Goal: Information Seeking & Learning: Check status

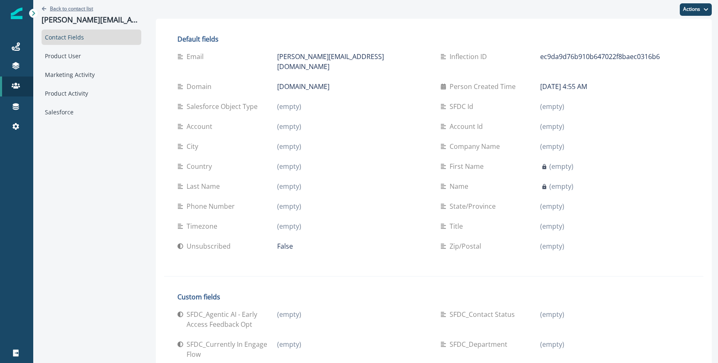
click at [81, 9] on p "Back to contact list" at bounding box center [71, 8] width 43 height 7
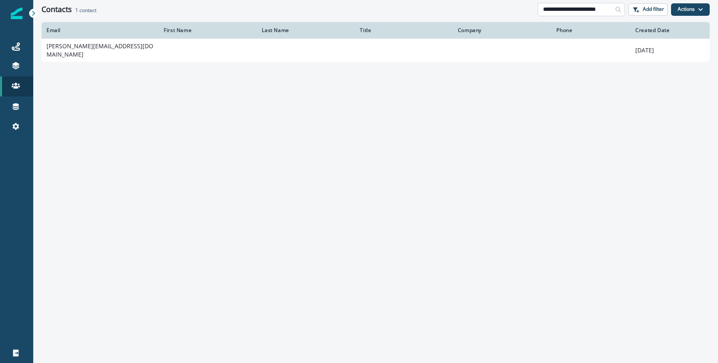
click at [589, 5] on input "**********" at bounding box center [581, 9] width 87 height 13
paste input "*****"
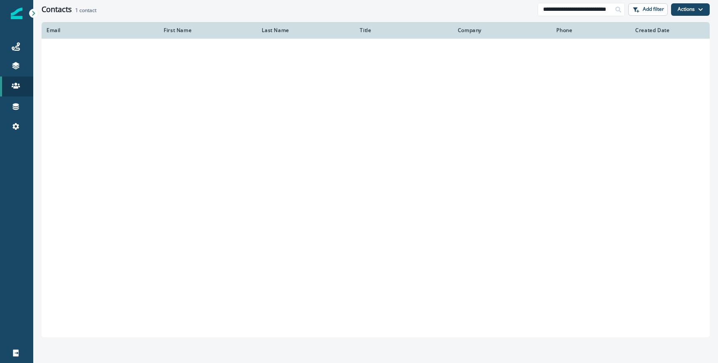
type input "**********"
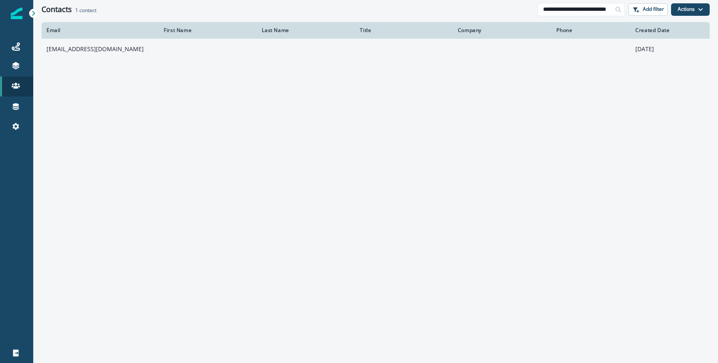
click at [96, 51] on td "[EMAIL_ADDRESS][DOMAIN_NAME]" at bounding box center [100, 49] width 117 height 21
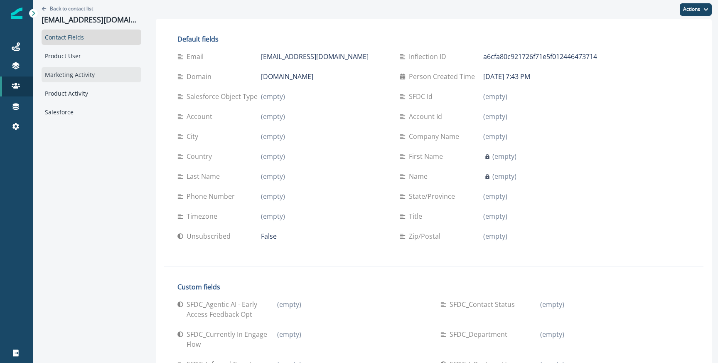
click at [81, 72] on div "Marketing Activity" at bounding box center [92, 74] width 100 height 15
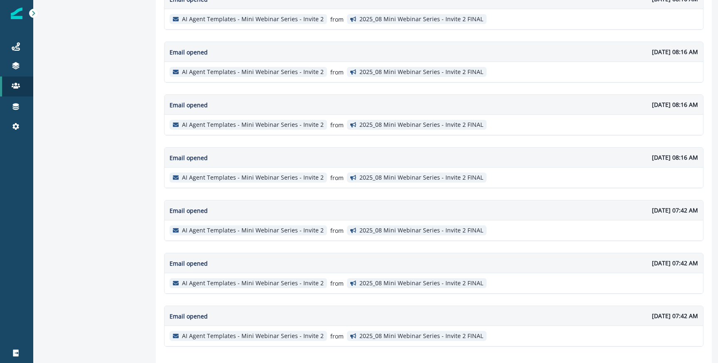
scroll to position [1280, 0]
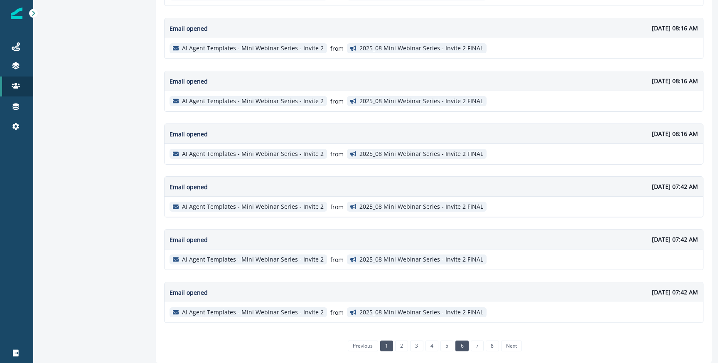
click at [467, 345] on link "6" at bounding box center [462, 345] width 13 height 11
click at [479, 345] on link "7" at bounding box center [477, 345] width 13 height 11
click at [492, 343] on link "8" at bounding box center [492, 345] width 13 height 11
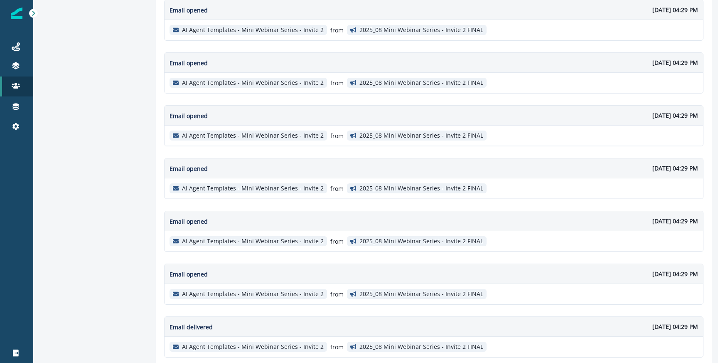
scroll to position [1124, 0]
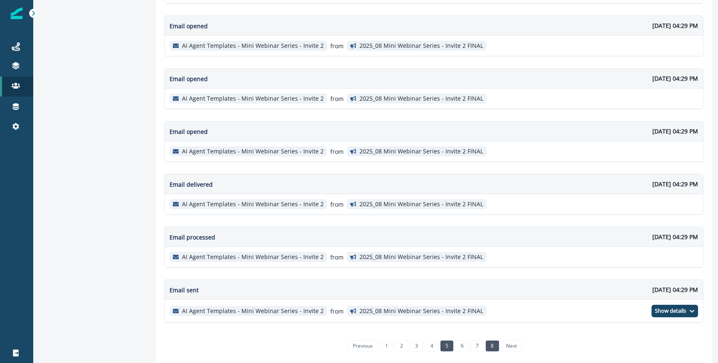
click at [450, 345] on link "5" at bounding box center [447, 345] width 13 height 11
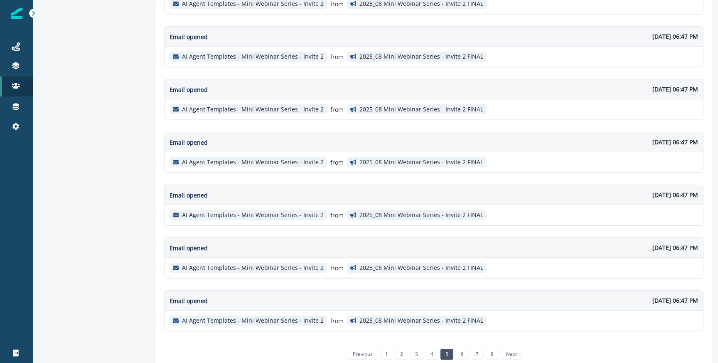
scroll to position [1280, 0]
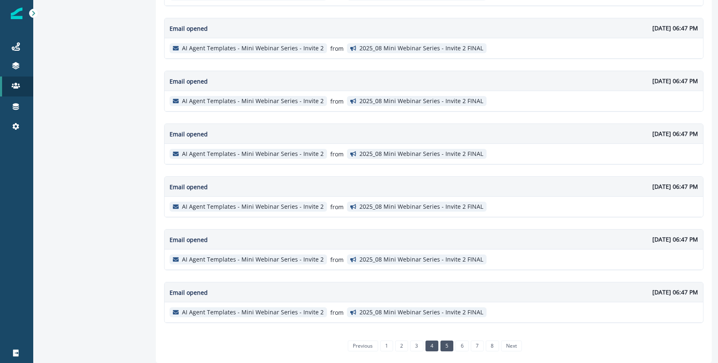
click at [431, 345] on link "4" at bounding box center [432, 345] width 13 height 11
click at [418, 348] on link "3" at bounding box center [416, 345] width 13 height 11
click at [404, 348] on link "2" at bounding box center [401, 345] width 13 height 11
click at [462, 344] on link "6" at bounding box center [462, 345] width 13 height 11
click at [473, 340] on link "7" at bounding box center [477, 345] width 13 height 11
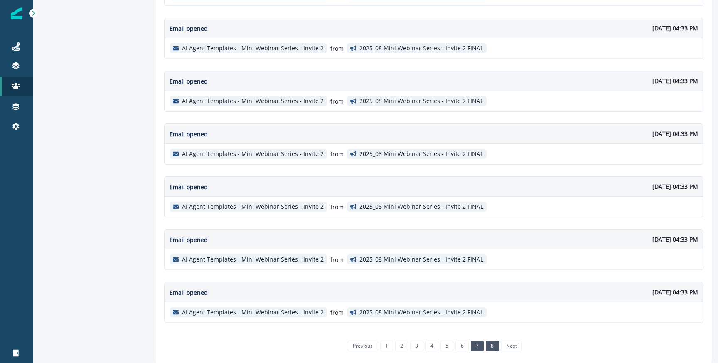
click at [493, 350] on link "8" at bounding box center [492, 345] width 13 height 11
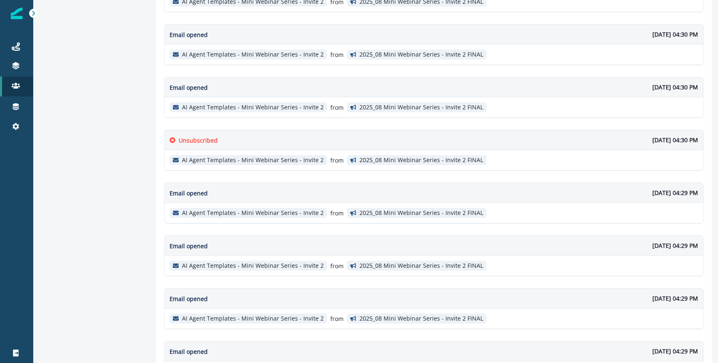
scroll to position [604, 0]
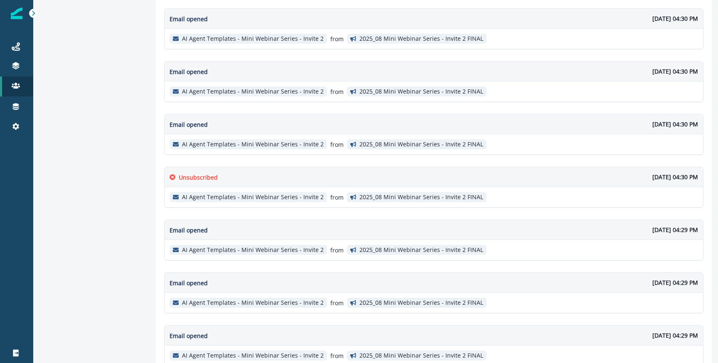
click at [186, 178] on p "Unsubscribed" at bounding box center [198, 177] width 39 height 9
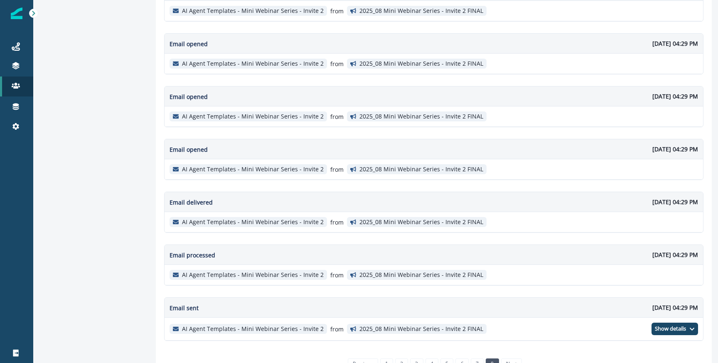
scroll to position [1124, 0]
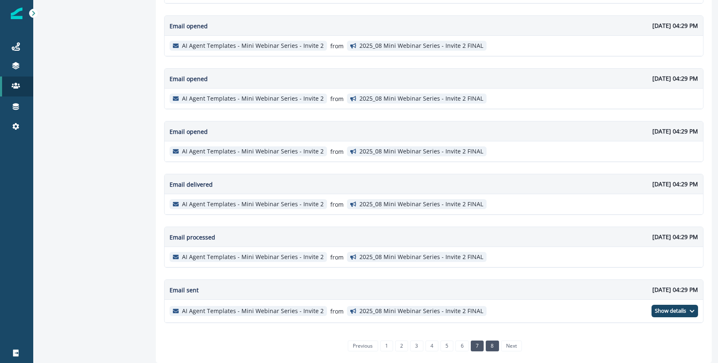
click at [477, 345] on link "7" at bounding box center [477, 345] width 13 height 11
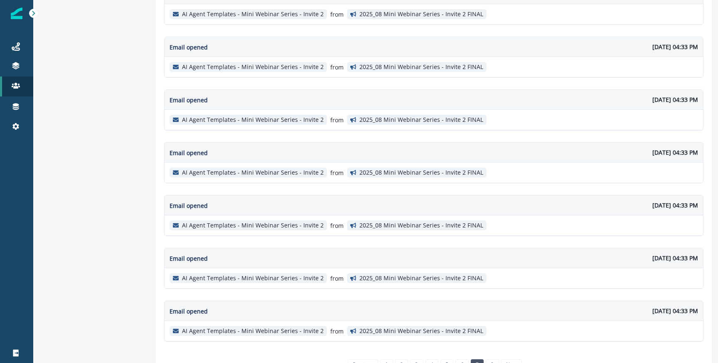
scroll to position [1280, 0]
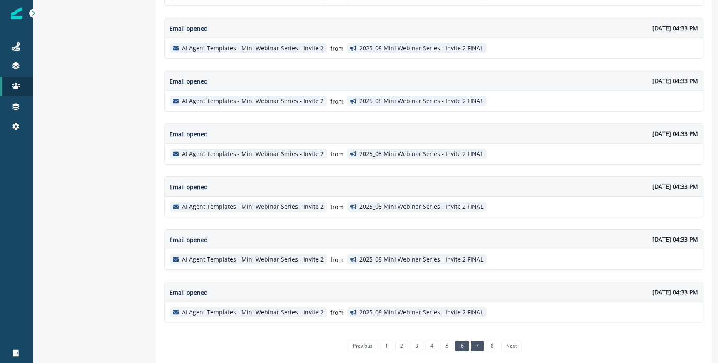
click at [463, 345] on link "6" at bounding box center [462, 345] width 13 height 11
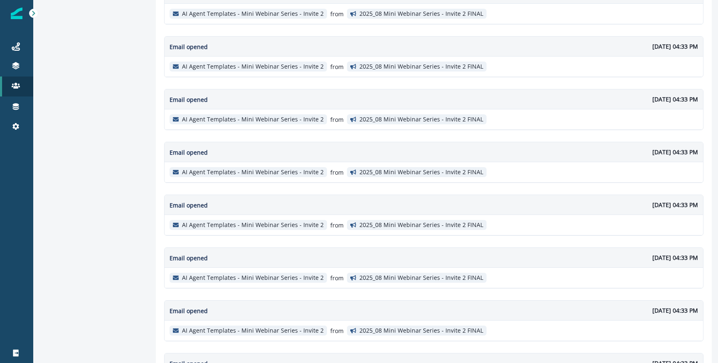
scroll to position [0, 0]
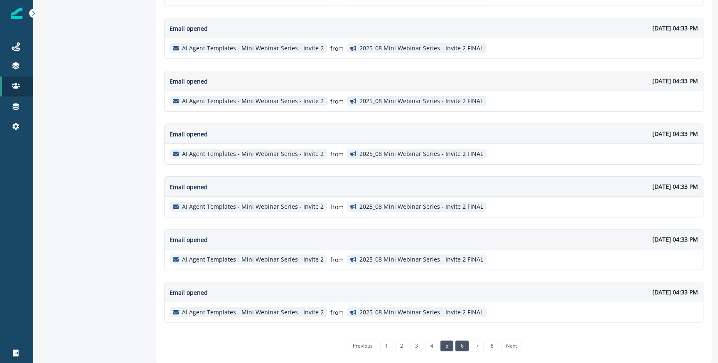
click at [453, 349] on link "5" at bounding box center [447, 345] width 13 height 11
click at [428, 346] on link "4" at bounding box center [432, 345] width 13 height 11
click at [417, 346] on link "3" at bounding box center [416, 345] width 13 height 11
click at [394, 343] on li "2" at bounding box center [400, 345] width 15 height 7
click at [398, 343] on link "2" at bounding box center [401, 345] width 13 height 11
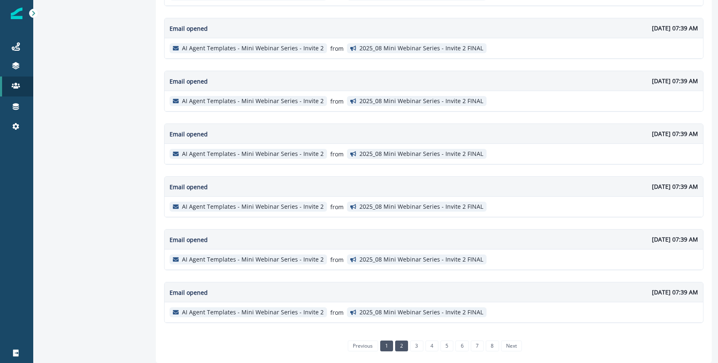
click at [384, 342] on link "1" at bounding box center [386, 345] width 13 height 11
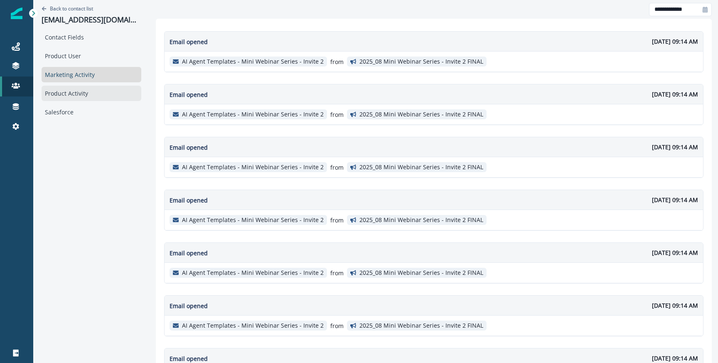
click at [63, 95] on div "Product Activity" at bounding box center [92, 93] width 100 height 15
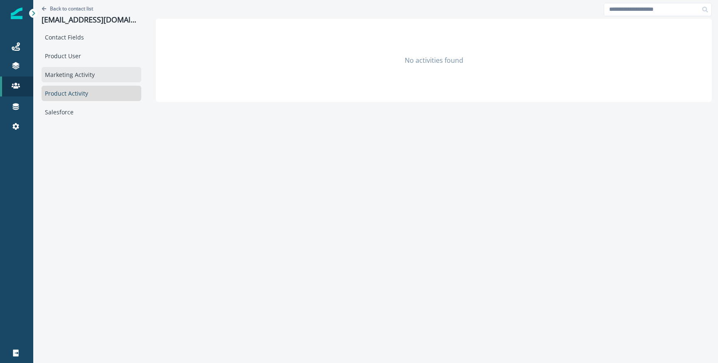
click at [68, 76] on div "Marketing Activity" at bounding box center [92, 74] width 100 height 15
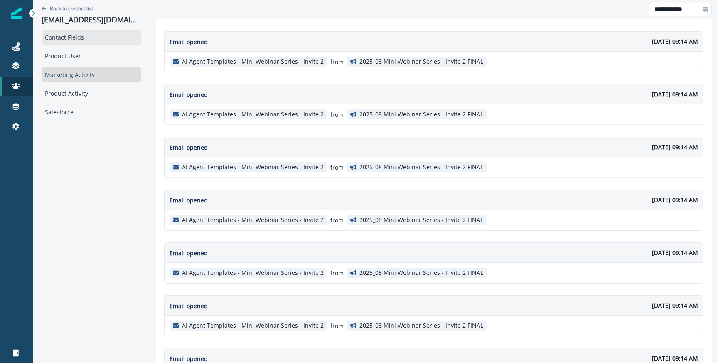
click at [74, 42] on div "Contact Fields" at bounding box center [92, 37] width 100 height 15
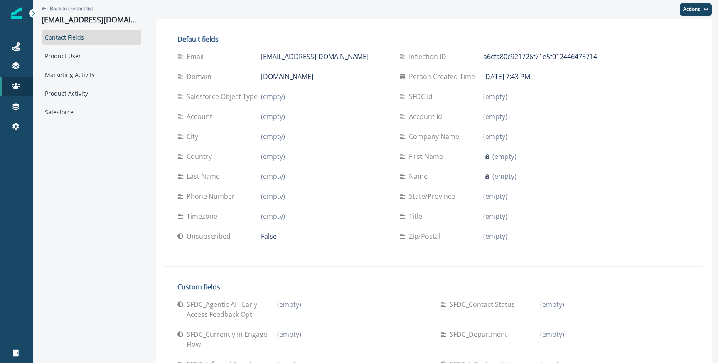
click at [269, 235] on p "False" at bounding box center [269, 236] width 16 height 10
click at [82, 80] on div "Marketing Activity" at bounding box center [92, 74] width 100 height 15
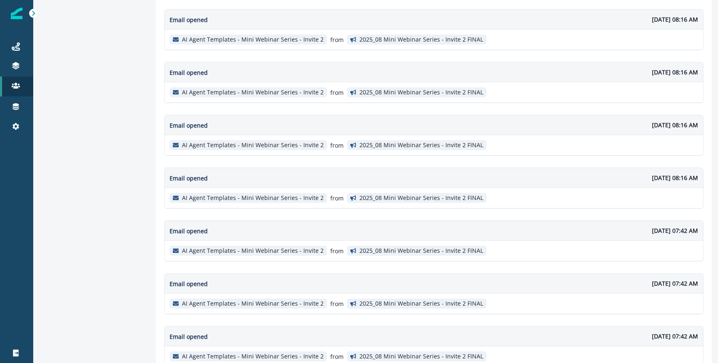
scroll to position [1280, 0]
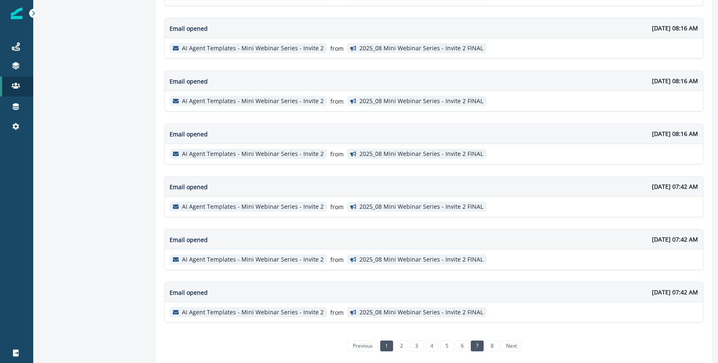
click at [475, 347] on link "7" at bounding box center [477, 345] width 13 height 11
click at [459, 348] on link "6" at bounding box center [462, 345] width 13 height 11
click at [490, 345] on link "8" at bounding box center [492, 345] width 13 height 11
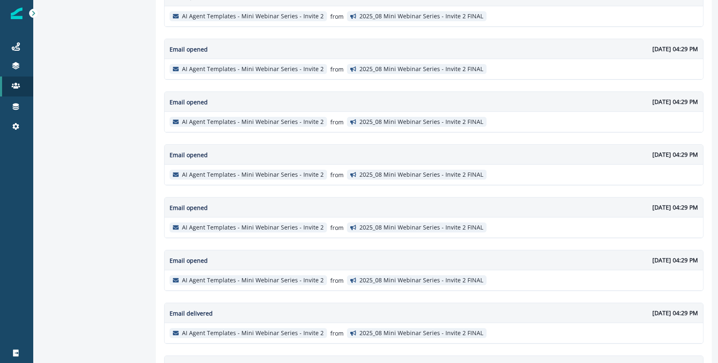
scroll to position [1124, 0]
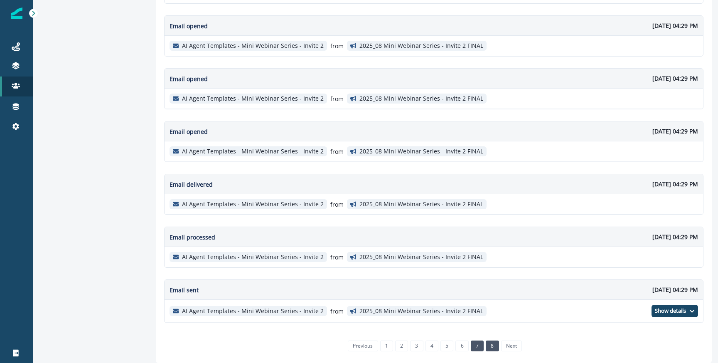
click at [478, 346] on link "7" at bounding box center [477, 345] width 13 height 11
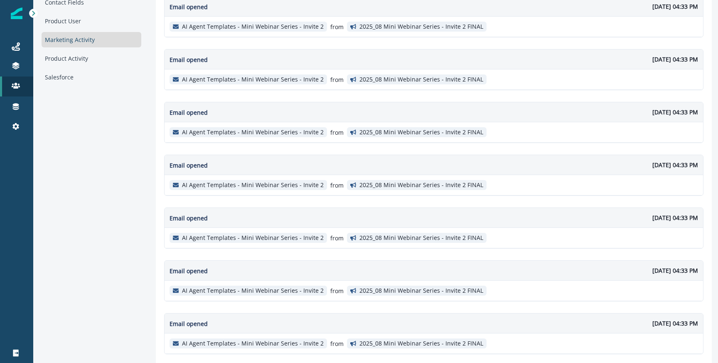
scroll to position [0, 0]
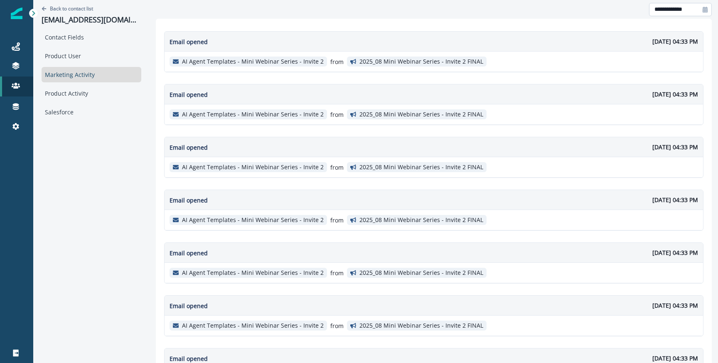
click at [675, 11] on input "**********" at bounding box center [680, 9] width 63 height 13
select select "*"
select select "****"
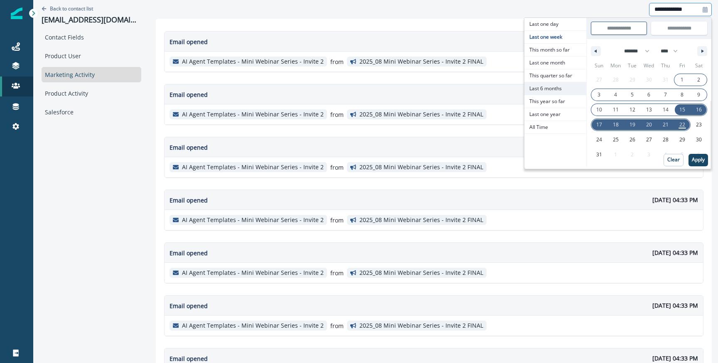
click at [559, 88] on span "Last 6 months" at bounding box center [556, 88] width 62 height 12
type input "**********"
select select "*"
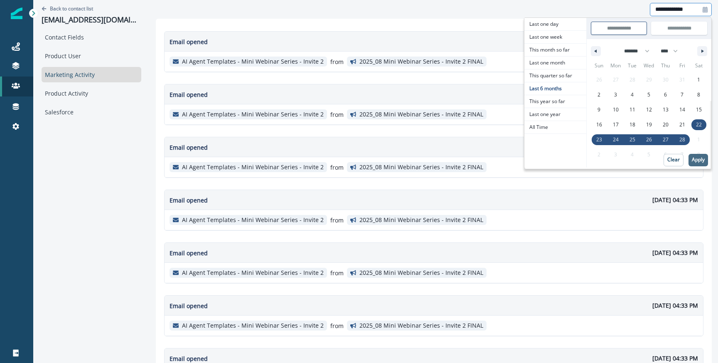
click at [698, 162] on p "Apply" at bounding box center [698, 160] width 13 height 6
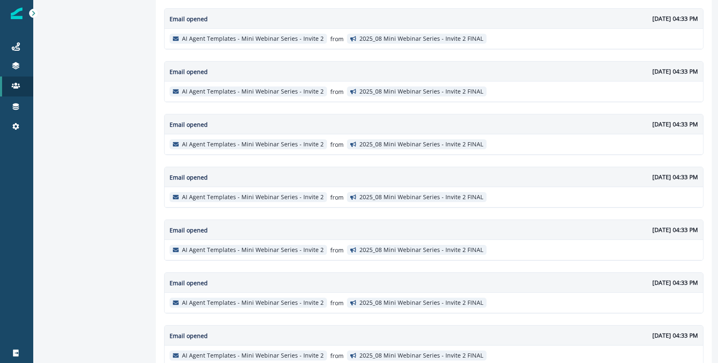
scroll to position [1280, 0]
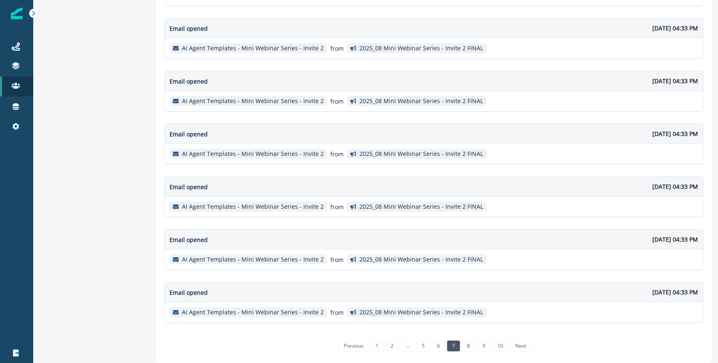
click at [503, 351] on div "previous 1 2 ... 5 6 7 8 9 10 next" at bounding box center [434, 345] width 202 height 17
click at [502, 348] on link "10" at bounding box center [501, 345] width 16 height 11
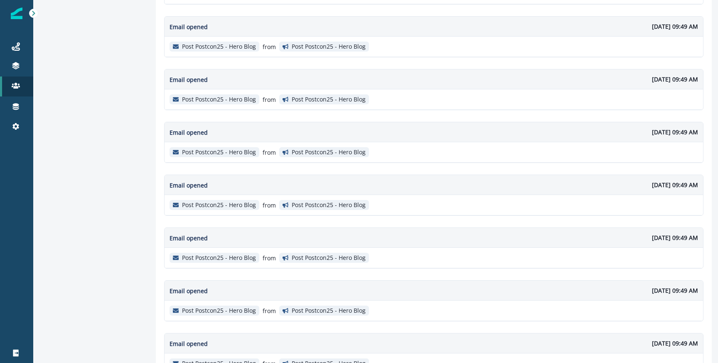
scroll to position [649, 0]
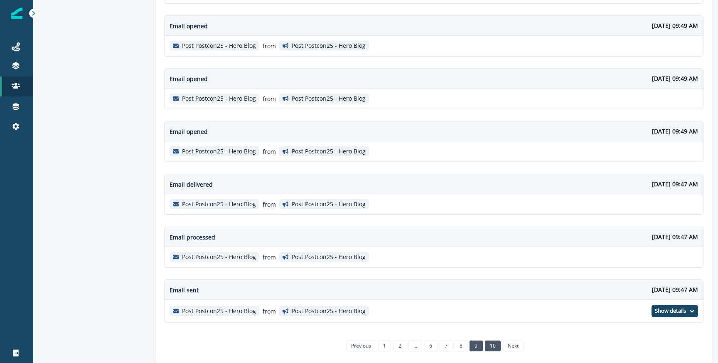
click at [478, 343] on link "9" at bounding box center [476, 345] width 13 height 11
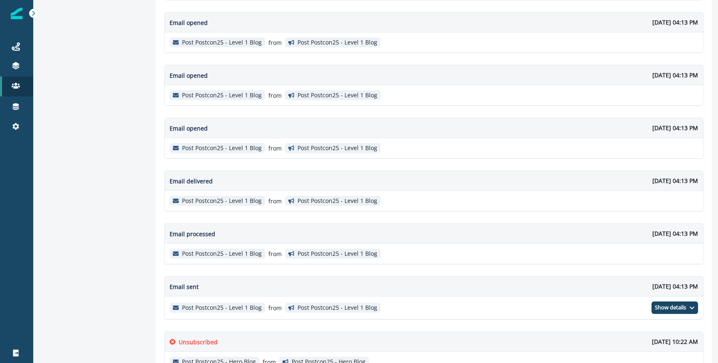
scroll to position [1285, 0]
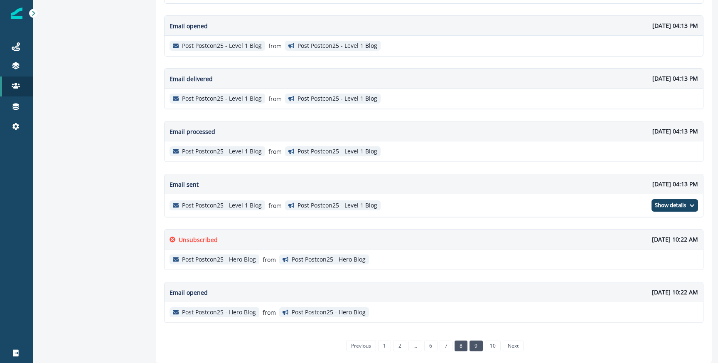
click at [461, 343] on link "8" at bounding box center [461, 345] width 13 height 11
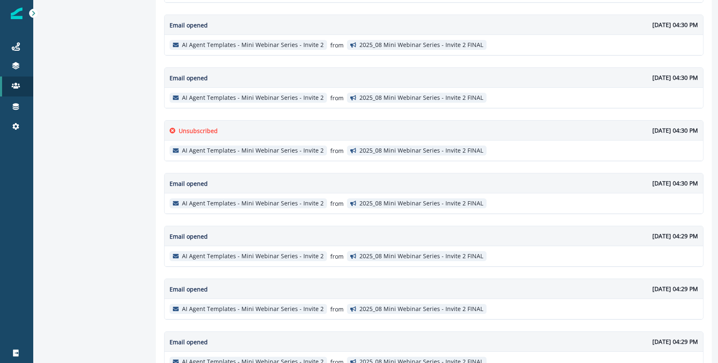
scroll to position [588, 0]
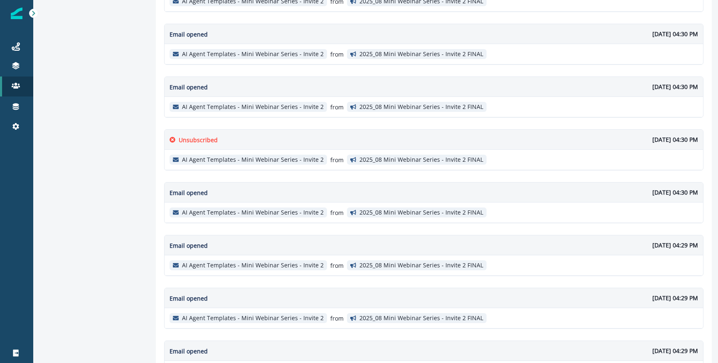
click at [493, 136] on div "Unsubscribed [DATE] 04:30 PM" at bounding box center [434, 140] width 539 height 20
click at [474, 135] on div "Unsubscribed [DATE] 04:30 PM" at bounding box center [434, 140] width 539 height 20
click at [180, 140] on p "Unsubscribed" at bounding box center [198, 140] width 39 height 9
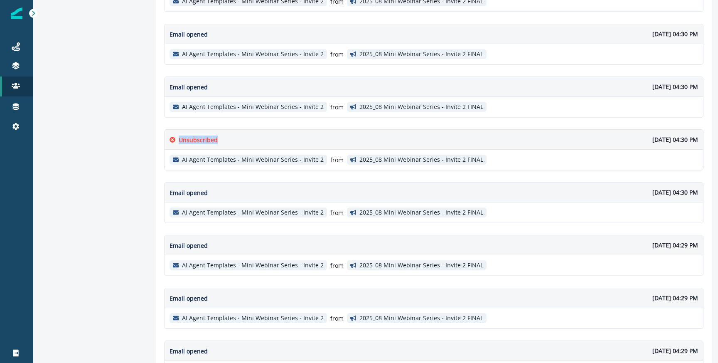
click at [180, 140] on p "Unsubscribed" at bounding box center [198, 140] width 39 height 9
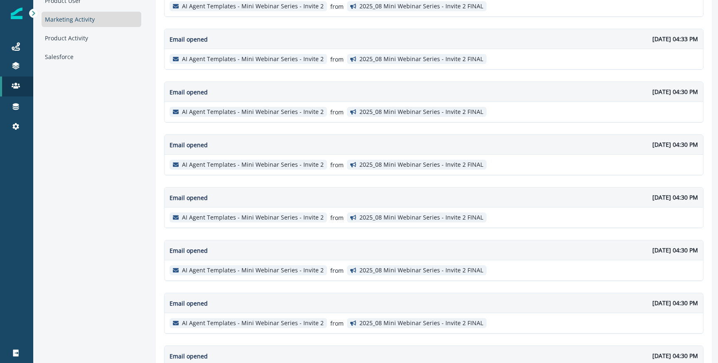
scroll to position [0, 0]
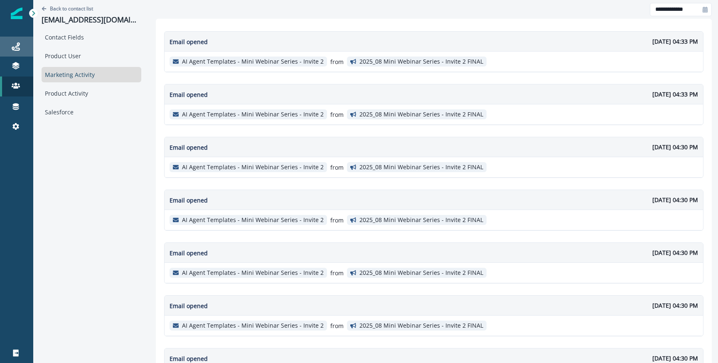
click at [26, 48] on div "Journeys" at bounding box center [16, 47] width 27 height 10
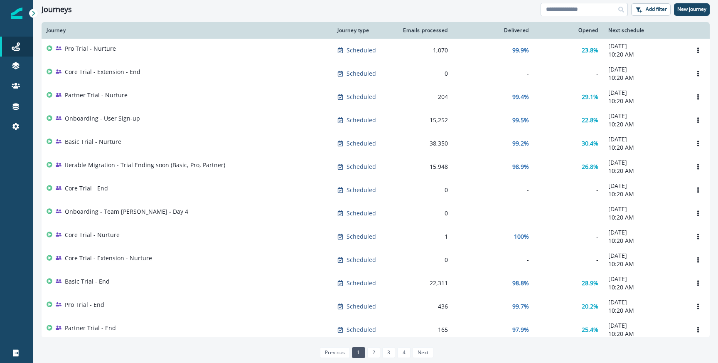
click at [555, 10] on input at bounding box center [584, 9] width 87 height 13
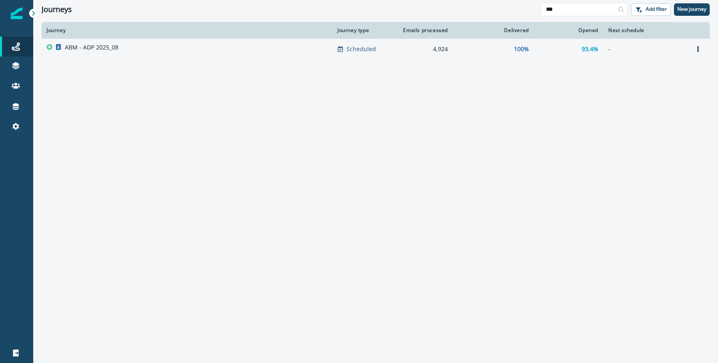
type input "***"
click at [233, 46] on div "ABM - ADP 2025_08" at bounding box center [187, 49] width 281 height 12
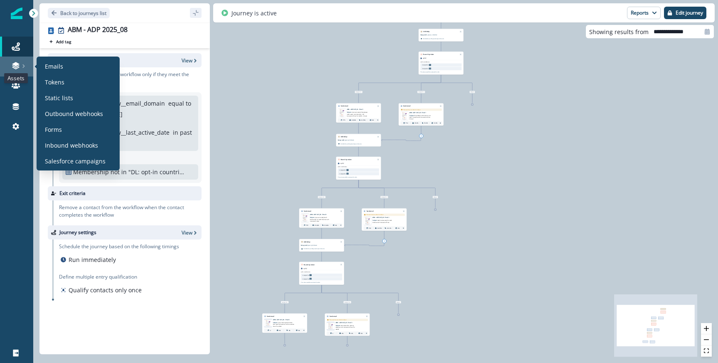
click at [18, 65] on icon at bounding box center [16, 66] width 8 height 8
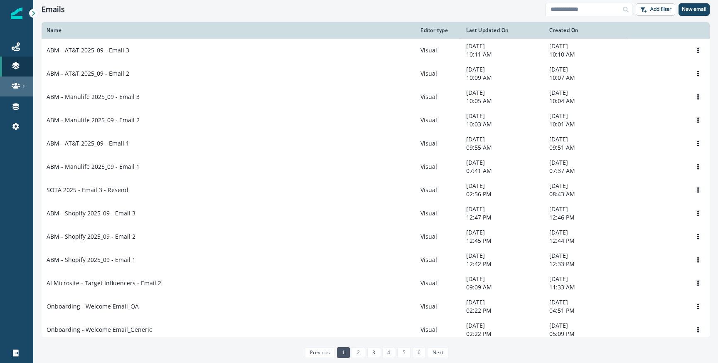
click at [20, 90] on link at bounding box center [16, 86] width 33 height 20
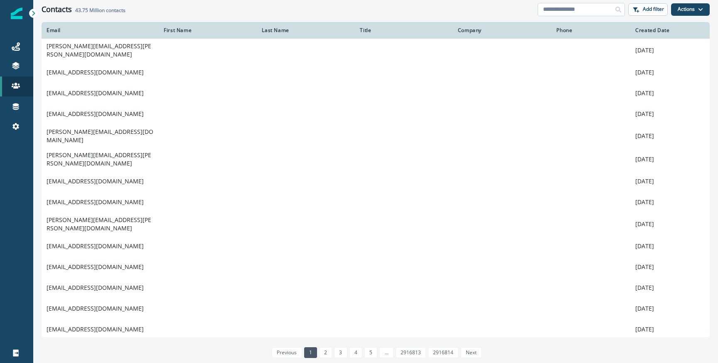
click at [572, 10] on input at bounding box center [581, 9] width 87 height 13
paste input "**********"
type input "**********"
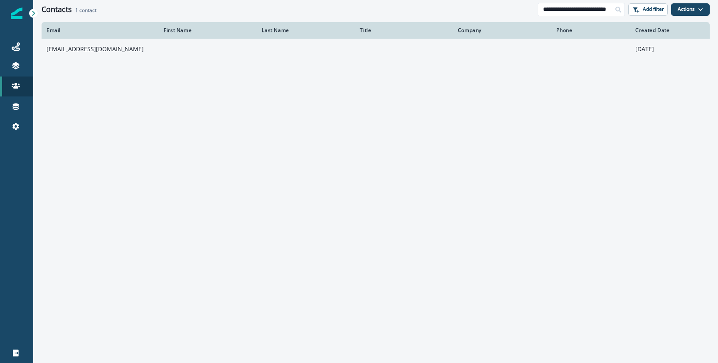
click at [103, 53] on td "[EMAIL_ADDRESS][DOMAIN_NAME]" at bounding box center [100, 49] width 117 height 21
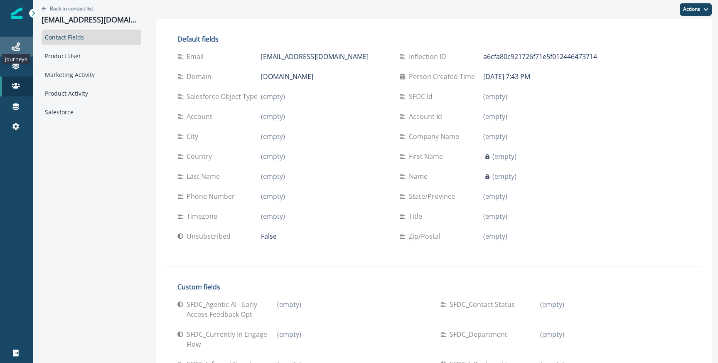
click at [15, 47] on icon at bounding box center [16, 46] width 8 height 8
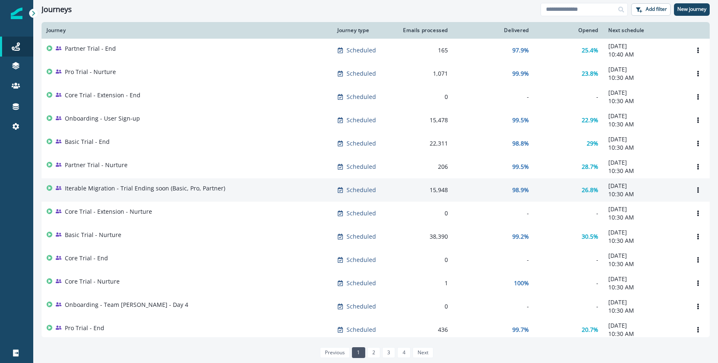
click at [239, 196] on div "Iterable Migration - Trial Ending soon (Basic, Pro, Partner)" at bounding box center [187, 190] width 281 height 12
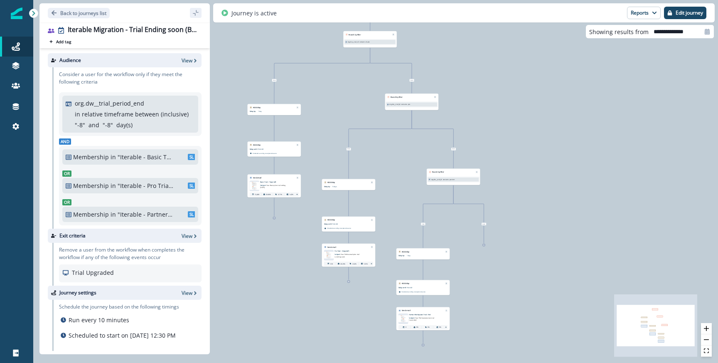
click at [111, 156] on p "in" at bounding box center [113, 157] width 5 height 9
click at [122, 213] on p ""Iterable - Partner Trial - Active - Export"" at bounding box center [146, 214] width 56 height 9
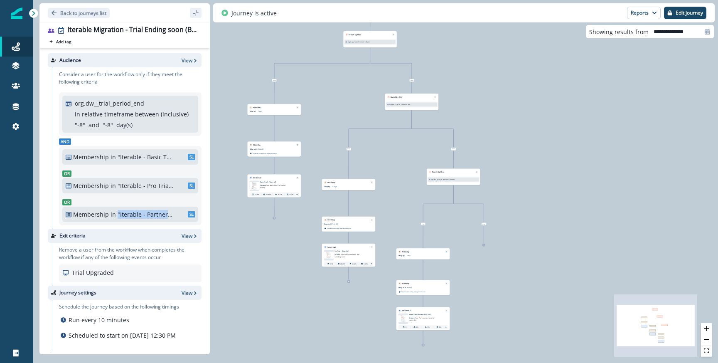
click at [122, 213] on p ""Iterable - Partner Trial - Active - Export"" at bounding box center [146, 214] width 56 height 9
click at [251, 228] on div "17,954 users have entered the journey Branch by filter org.dw__trial_id contain…" at bounding box center [375, 181] width 685 height 363
click at [76, 17] on button "Back to journeys list" at bounding box center [79, 13] width 62 height 10
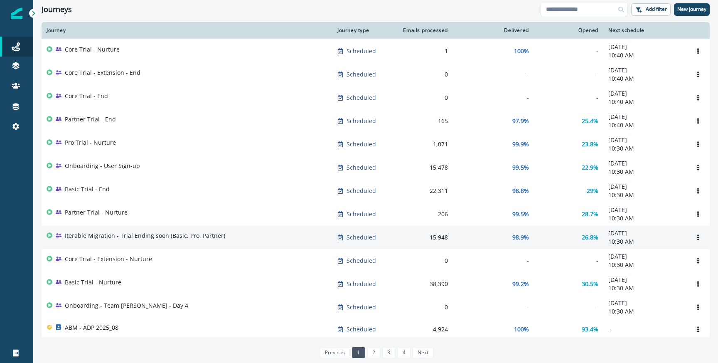
scroll to position [23, 0]
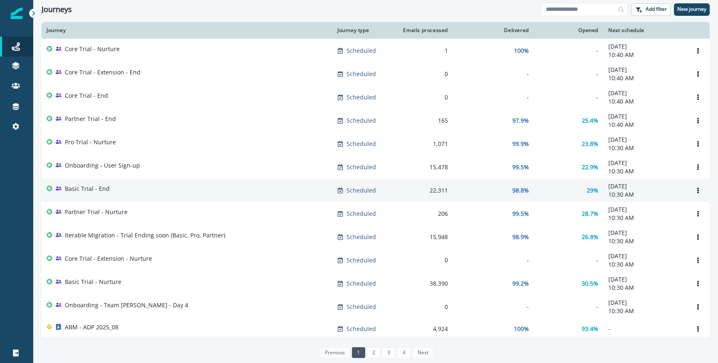
click at [167, 193] on div "Basic Trial - End" at bounding box center [187, 191] width 281 height 12
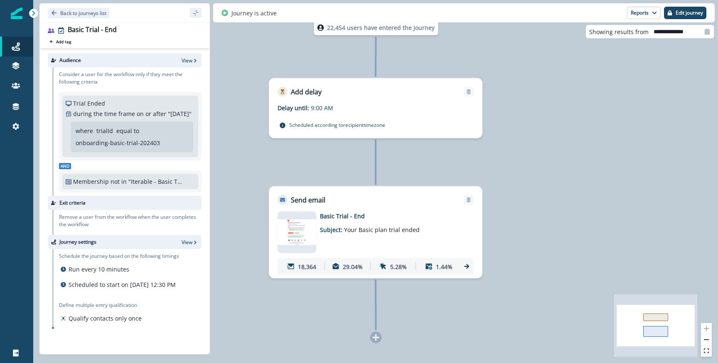
click at [171, 186] on p ""Iterable - Basic Trial - End - Export"" at bounding box center [156, 181] width 56 height 9
click at [150, 186] on p ""Iterable - Basic Trial - End - Export"" at bounding box center [156, 181] width 56 height 9
click at [71, 17] on button "Back to journeys list" at bounding box center [79, 13] width 62 height 10
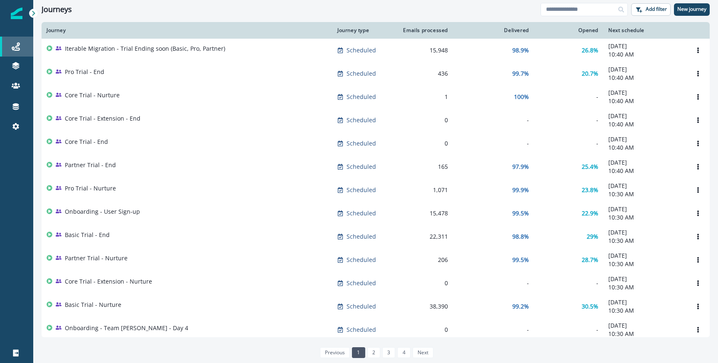
click at [13, 51] on div "Journeys" at bounding box center [16, 47] width 27 height 10
